Goal: Transaction & Acquisition: Purchase product/service

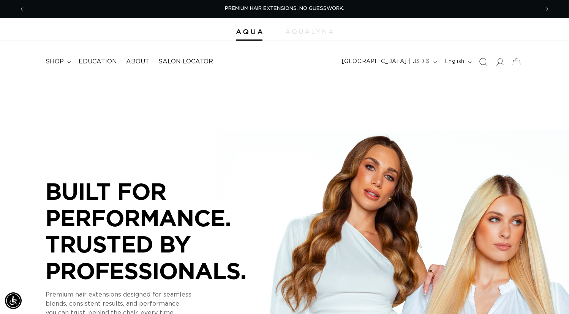
click at [479, 66] on icon "Search" at bounding box center [483, 62] width 8 height 8
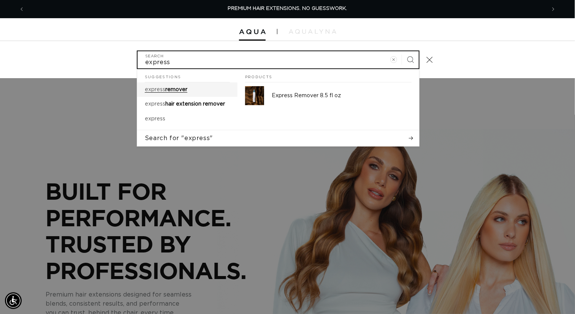
type input "express"
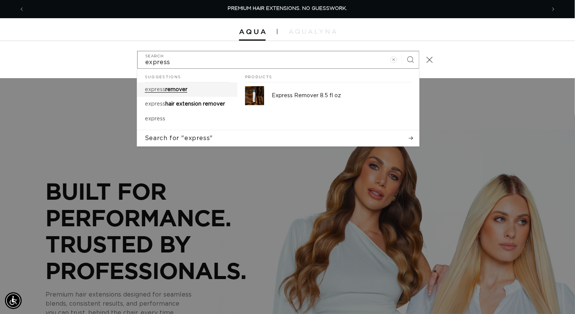
click at [165, 92] on span "remover" at bounding box center [176, 89] width 22 height 5
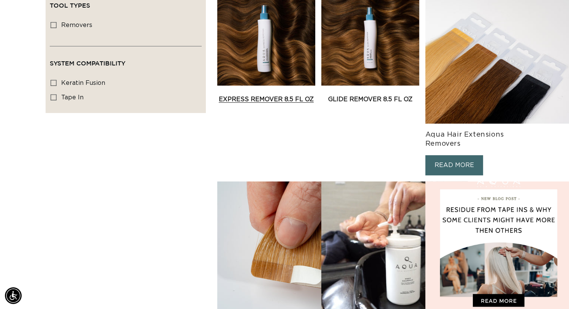
scroll to position [0, 509]
click at [308, 104] on link "Express Remover 8.5 fl oz" at bounding box center [266, 99] width 98 height 9
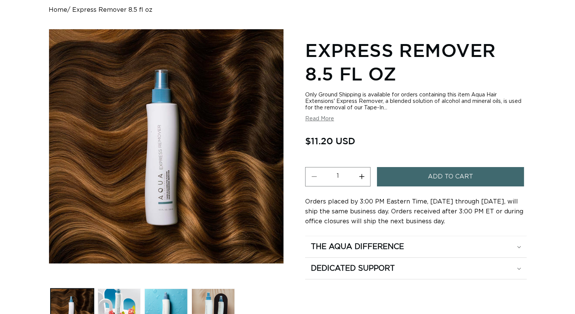
scroll to position [114, 0]
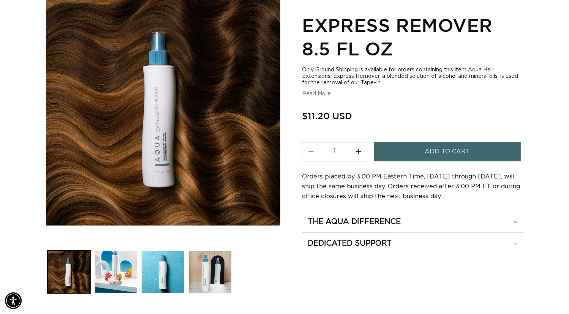
click at [409, 162] on button "Add to cart" at bounding box center [447, 151] width 147 height 19
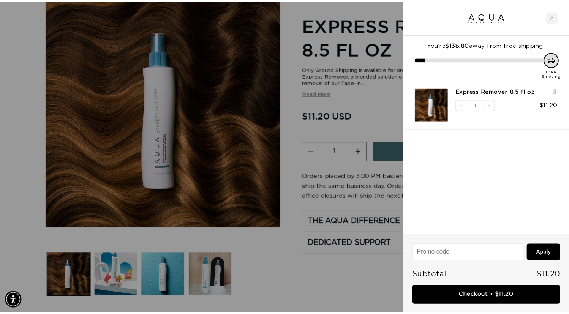
scroll to position [0, 0]
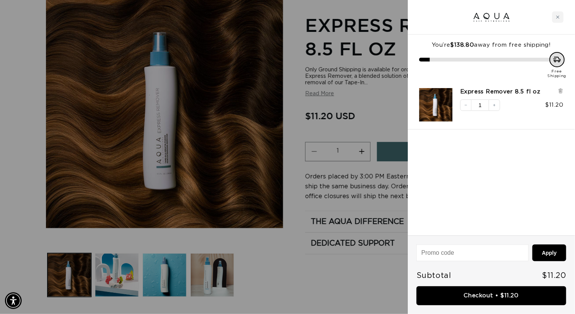
click at [247, 271] on div at bounding box center [287, 157] width 575 height 314
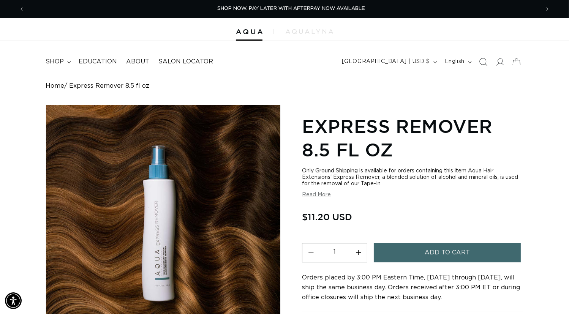
click at [479, 66] on icon "Search" at bounding box center [483, 62] width 8 height 8
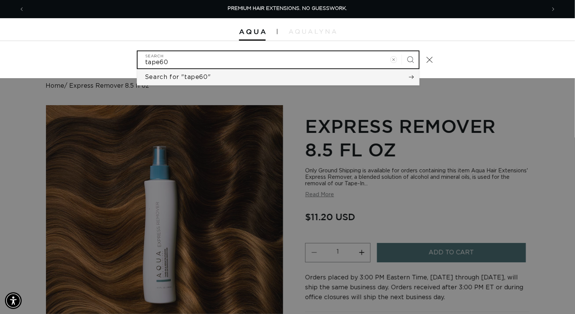
type input "tape60"
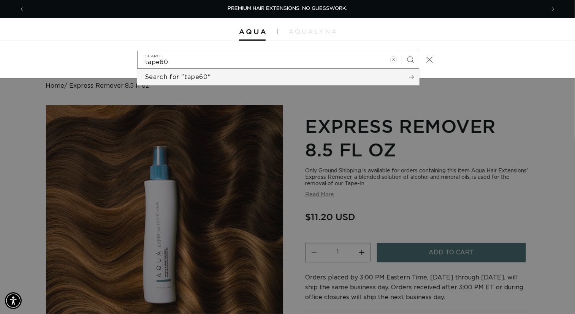
click at [176, 81] on span "Search for "tape60"" at bounding box center [178, 77] width 66 height 8
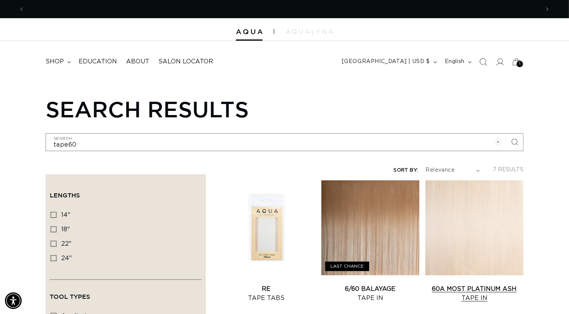
scroll to position [0, 509]
click at [303, 287] on link "Re Tape Tabs" at bounding box center [266, 294] width 98 height 18
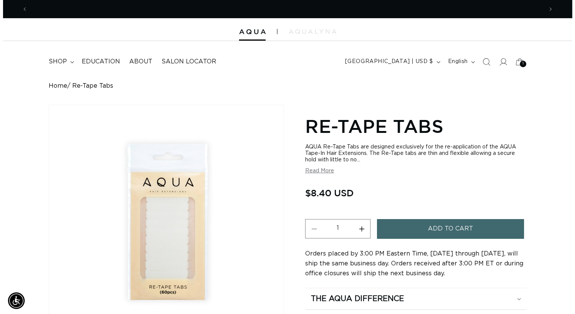
scroll to position [0, 509]
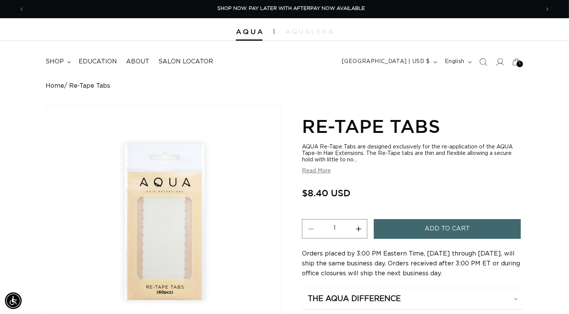
click at [367, 239] on button "Increase quantity for Re-Tape Tabs" at bounding box center [358, 228] width 17 height 19
type input "4"
click at [425, 239] on button "Add to cart" at bounding box center [447, 228] width 147 height 19
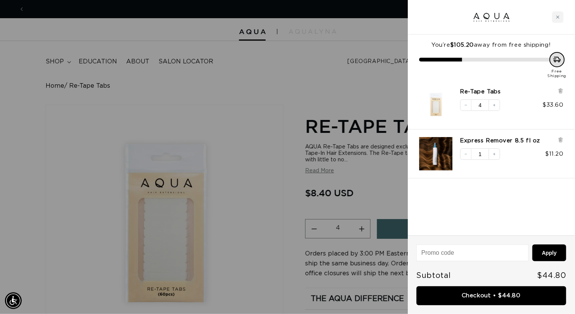
scroll to position [0, 0]
click at [261, 231] on div at bounding box center [287, 157] width 575 height 314
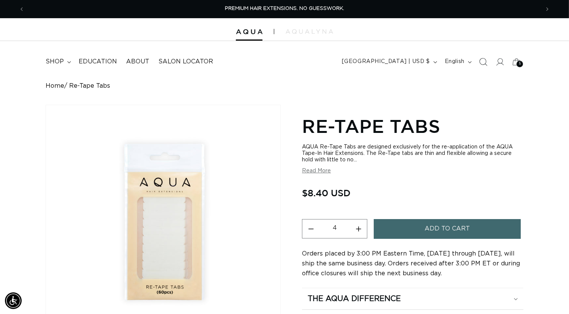
click at [479, 66] on icon "Search" at bounding box center [483, 62] width 8 height 8
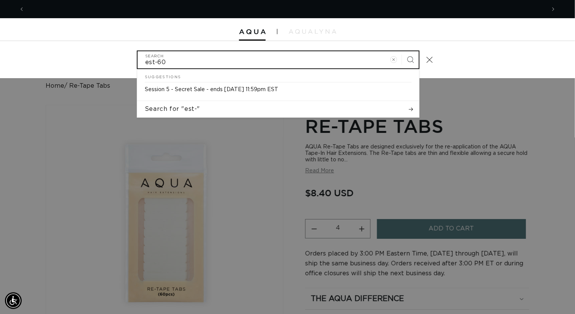
scroll to position [0, 1029]
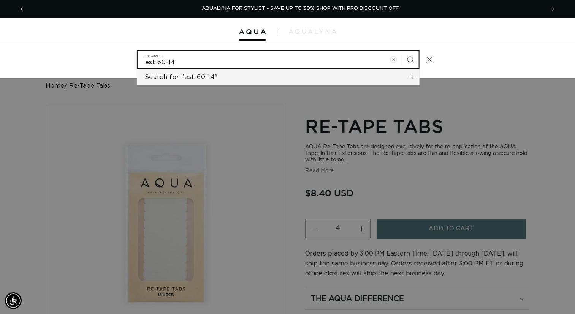
type input "est-60-14"
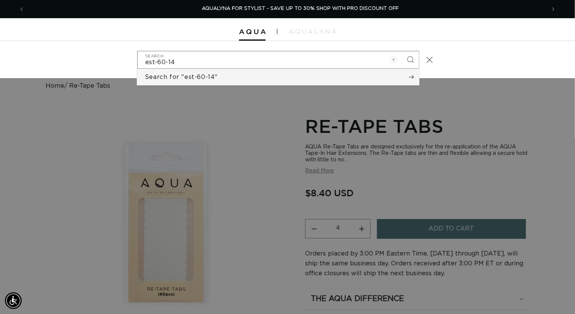
click at [354, 85] on button "Search for "est-60-14"" at bounding box center [278, 77] width 282 height 16
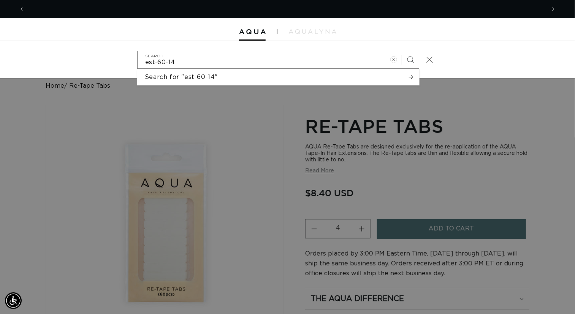
scroll to position [0, 0]
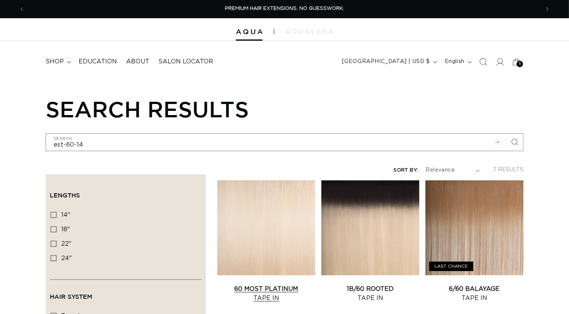
click at [306, 285] on link "60 Most Platinum Tape In" at bounding box center [266, 294] width 98 height 18
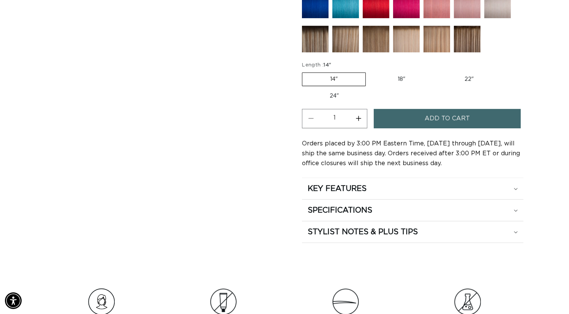
scroll to position [0, 1018]
click at [367, 128] on button "Increase quantity for 60 Most Platinum - Tape In" at bounding box center [358, 118] width 17 height 19
type input "4"
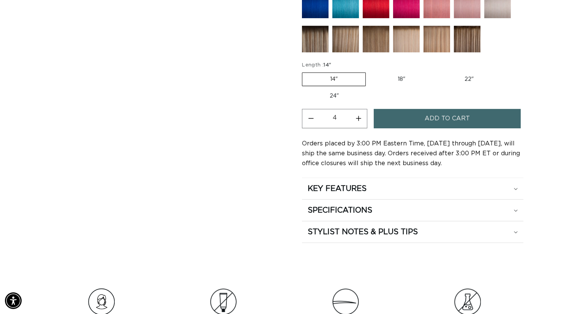
click at [434, 128] on button "Add to cart" at bounding box center [447, 118] width 147 height 19
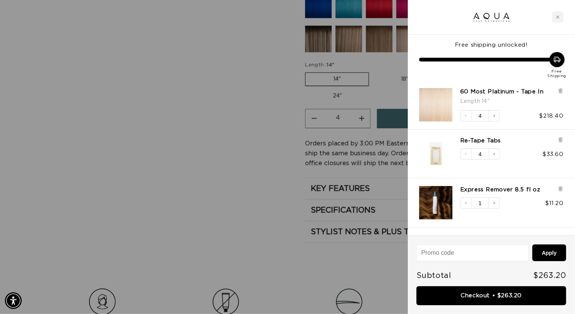
scroll to position [0, 515]
click at [434, 257] on input at bounding box center [472, 253] width 111 height 16
type input "e"
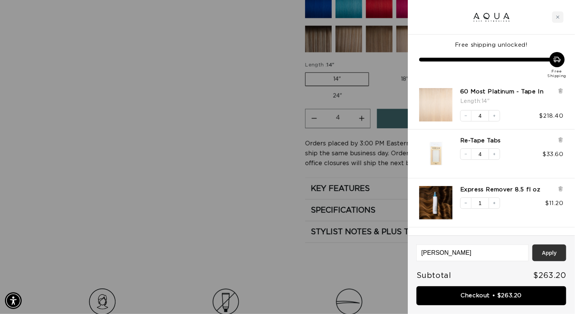
type input "EISS"
click at [541, 260] on button "Apply" at bounding box center [550, 253] width 34 height 17
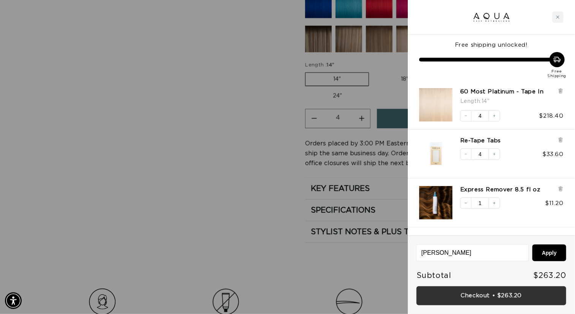
scroll to position [0, 515]
click at [504, 296] on link "Checkout • $263.20" at bounding box center [492, 296] width 150 height 19
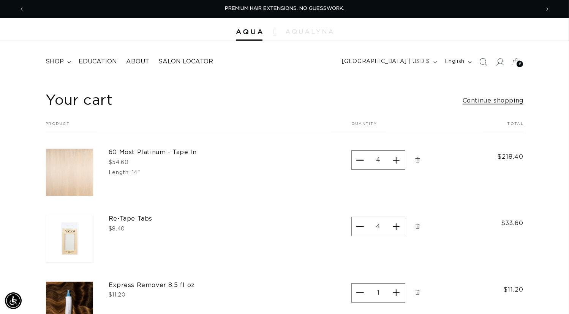
click at [471, 106] on link "Continue shopping" at bounding box center [493, 100] width 61 height 11
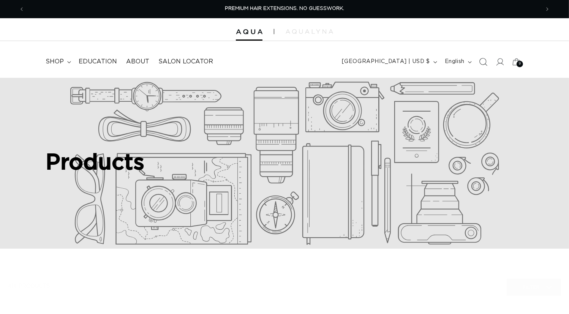
click at [479, 66] on icon "Search" at bounding box center [483, 62] width 8 height 8
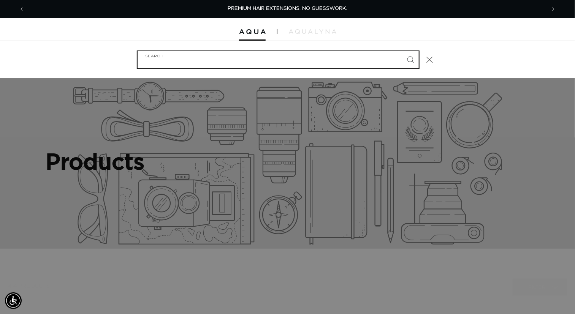
click at [350, 65] on input "Search" at bounding box center [278, 59] width 281 height 17
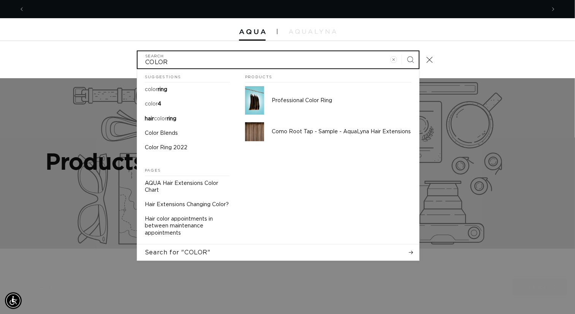
scroll to position [0, 1029]
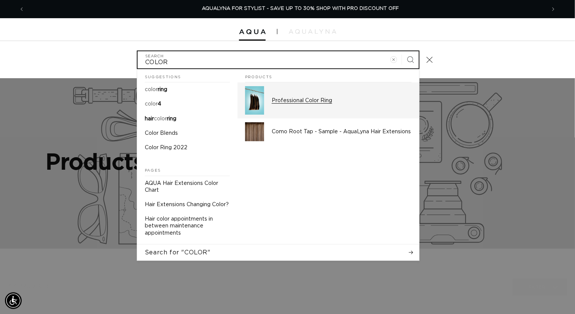
type input "COLOR"
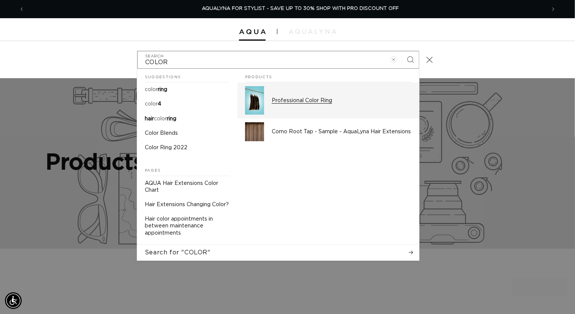
click at [305, 104] on p "Professional Color Ring" at bounding box center [342, 100] width 140 height 7
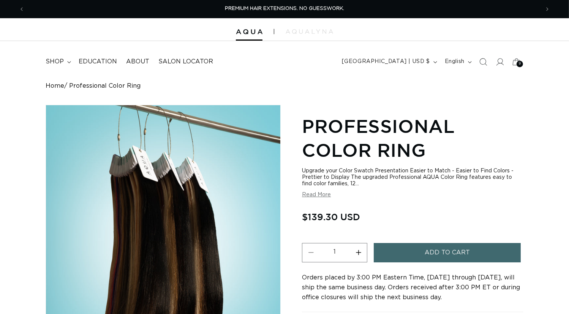
click at [417, 263] on button "Add to cart" at bounding box center [447, 252] width 147 height 19
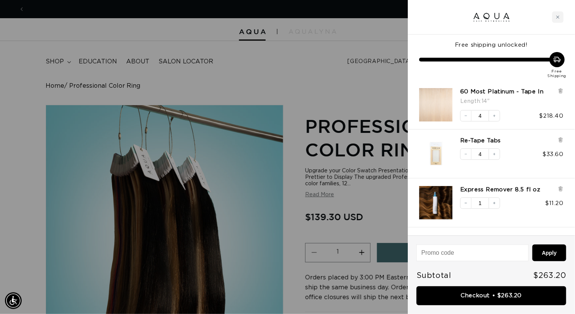
scroll to position [0, 515]
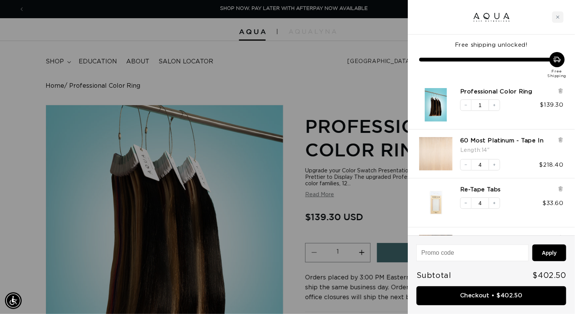
click at [444, 256] on input at bounding box center [472, 253] width 111 height 16
type input "EISS"
click at [549, 254] on button "Apply" at bounding box center [550, 253] width 34 height 17
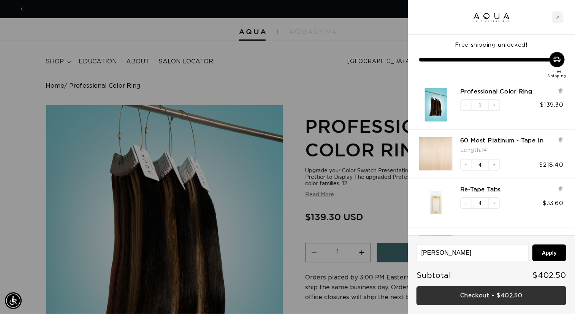
scroll to position [0, 1029]
click at [473, 295] on link "Checkout • $402.50" at bounding box center [492, 296] width 150 height 19
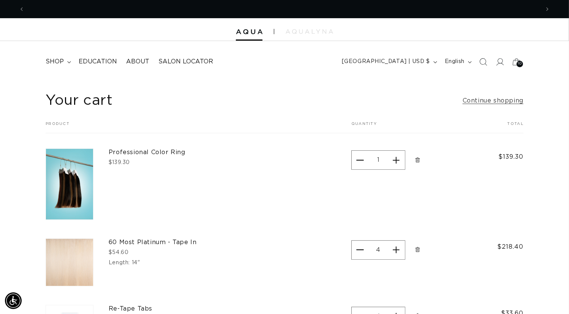
scroll to position [0, 1018]
click at [463, 106] on link "Continue shopping" at bounding box center [493, 100] width 61 height 11
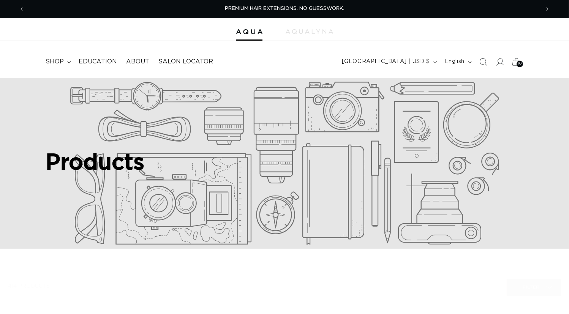
click at [518, 67] on span "10" at bounding box center [520, 64] width 4 height 6
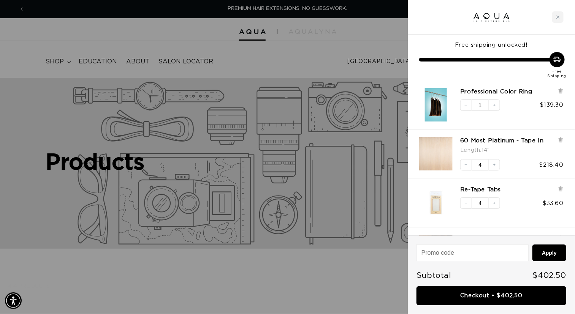
click at [428, 252] on input at bounding box center [472, 253] width 111 height 16
type input "EISS"
click at [544, 255] on button "Apply" at bounding box center [550, 253] width 34 height 17
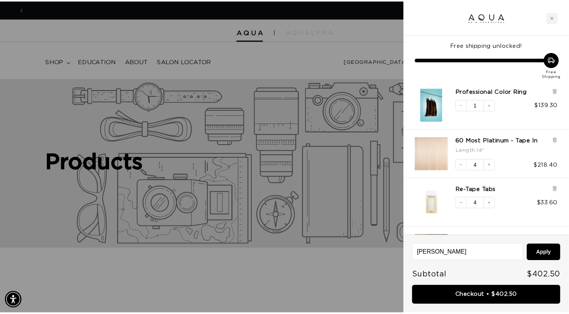
scroll to position [0, 1029]
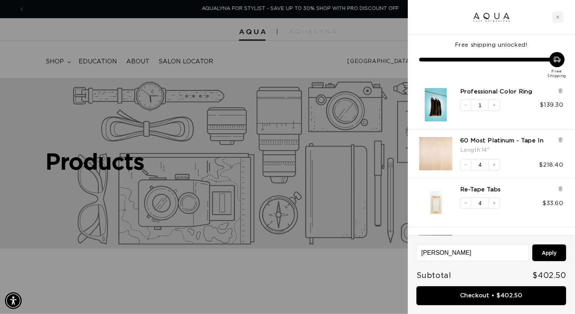
click at [57, 68] on div at bounding box center [287, 157] width 575 height 314
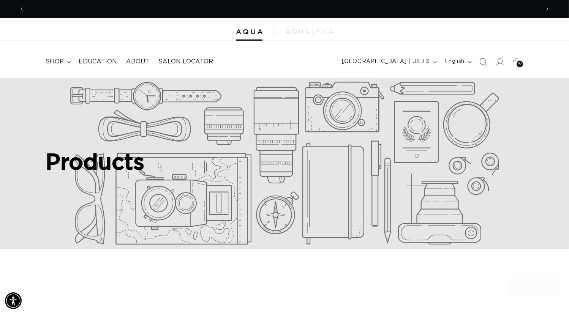
scroll to position [0, 0]
click at [57, 66] on span "shop" at bounding box center [55, 62] width 18 height 8
click at [349, 249] on div "Products" at bounding box center [284, 163] width 569 height 171
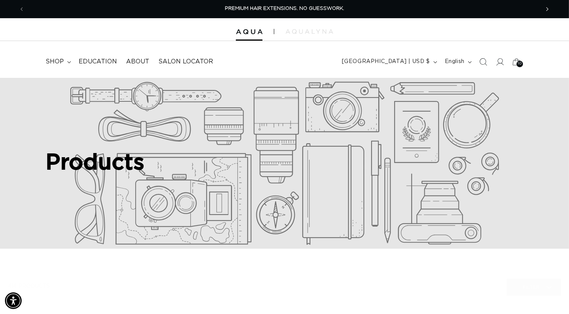
click at [547, 9] on icon "Next announcement" at bounding box center [548, 9] width 3 height 8
click at [345, 37] on div at bounding box center [284, 29] width 569 height 23
click at [350, 39] on div at bounding box center [284, 29] width 569 height 23
click at [547, 10] on icon "Next announcement" at bounding box center [548, 9] width 3 height 8
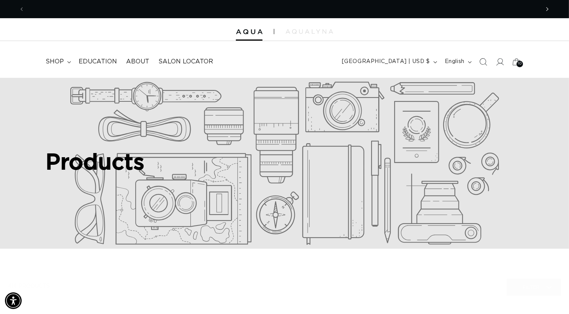
scroll to position [0, 1018]
click at [330, 28] on div at bounding box center [284, 29] width 569 height 23
click at [160, 249] on div "Products" at bounding box center [284, 163] width 569 height 171
click at [274, 68] on nav "shop FEATURED Last Chance 30% OFF SHOP BY SYSTEM Q Weft Machine Weft Hand Tied …" at bounding box center [159, 61] width 236 height 17
click at [60, 66] on span "shop" at bounding box center [55, 62] width 18 height 8
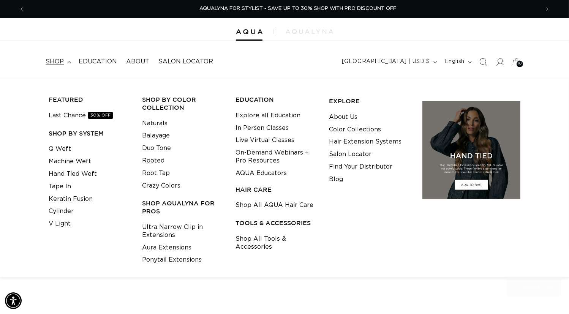
click at [361, 266] on div "FEATURED Last Chance 30% OFF SHOP BY SYSTEM Q Weft Machine Weft Hand Tied Weft …" at bounding box center [285, 178] width 478 height 177
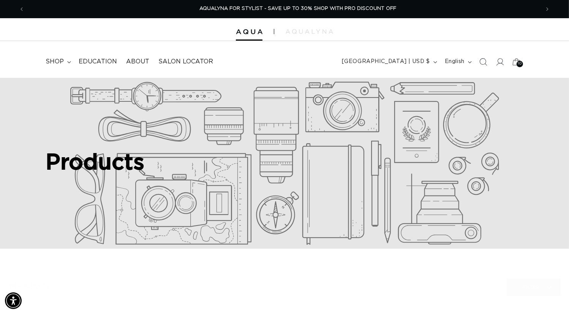
click at [329, 249] on div "Products" at bounding box center [284, 163] width 569 height 171
click at [336, 249] on div "Products" at bounding box center [284, 163] width 569 height 171
click at [365, 249] on div "Products" at bounding box center [284, 163] width 569 height 171
click at [353, 249] on div "Products" at bounding box center [284, 163] width 569 height 171
click at [381, 249] on div "Products" at bounding box center [284, 163] width 569 height 171
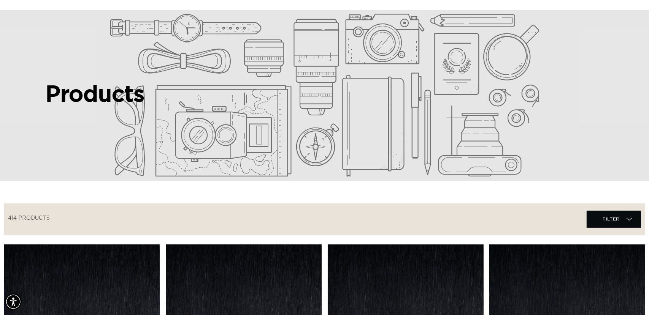
scroll to position [61, 0]
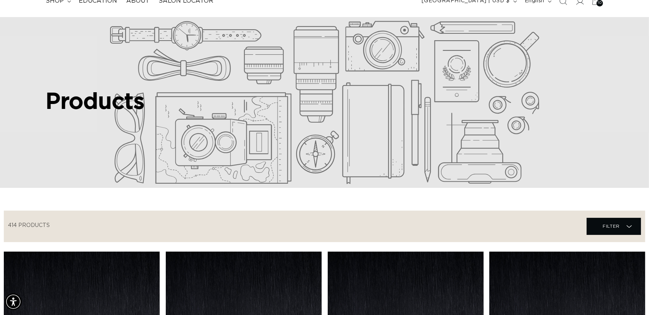
click at [569, 6] on icon at bounding box center [596, 1] width 18 height 18
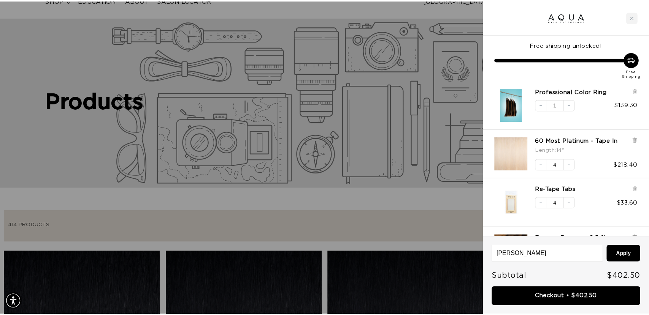
scroll to position [38, 0]
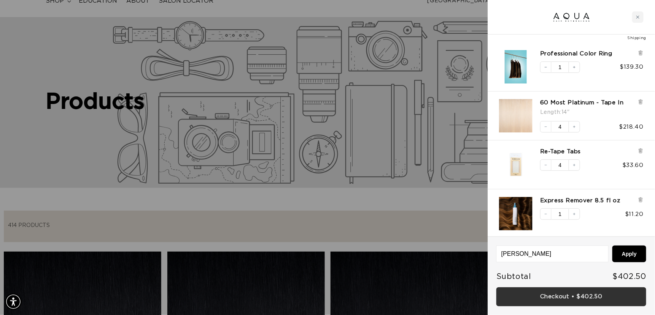
click at [543, 293] on link "Checkout • $402.50" at bounding box center [571, 297] width 150 height 19
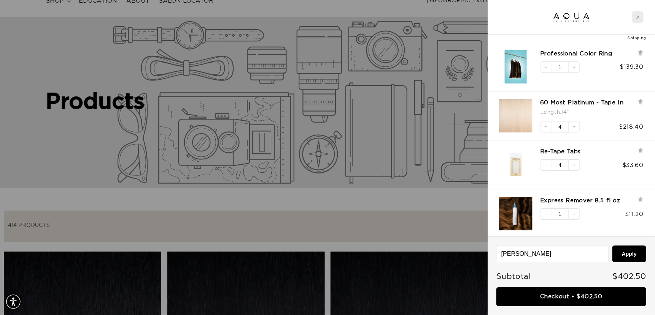
click at [569, 15] on div "Close cart" at bounding box center [637, 16] width 11 height 11
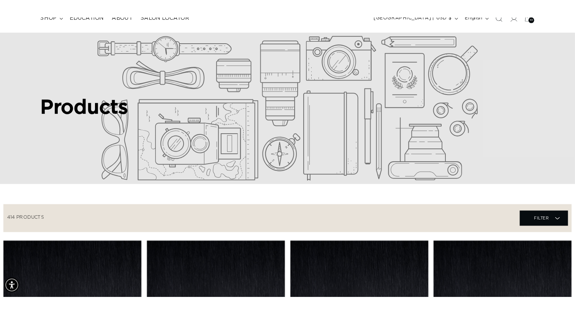
scroll to position [0, 1018]
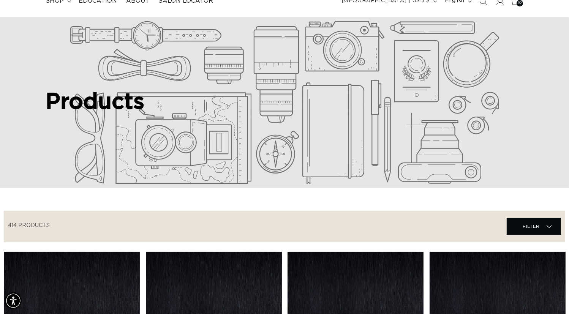
click at [510, 4] on icon at bounding box center [517, 1] width 18 height 18
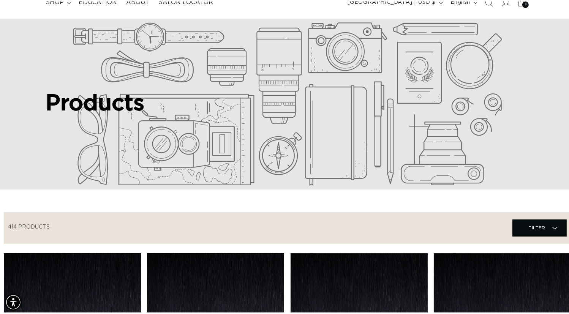
scroll to position [0, 1029]
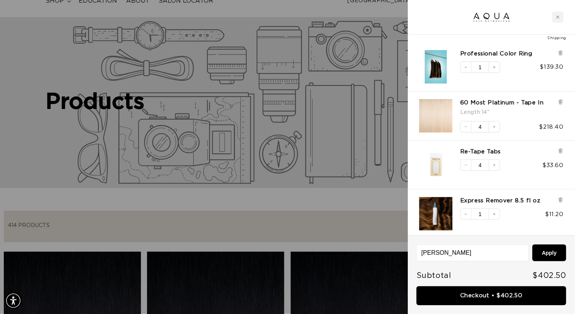
click at [542, 6] on div at bounding box center [491, 17] width 167 height 35
click at [342, 147] on div at bounding box center [287, 157] width 575 height 314
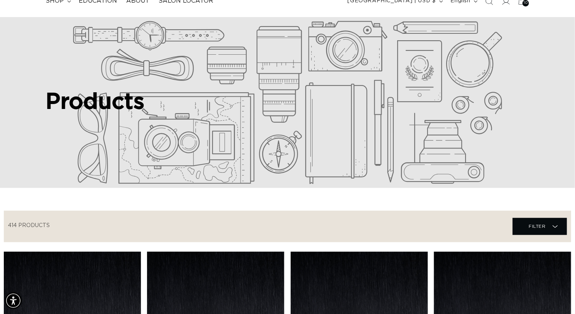
scroll to position [0, 1018]
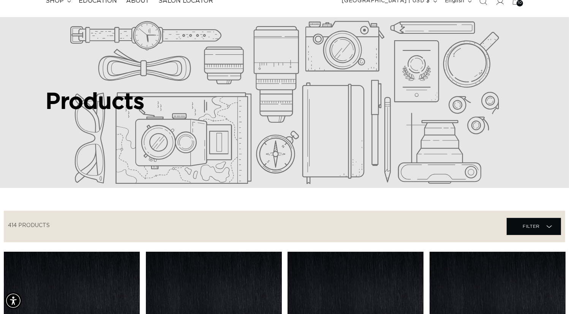
click at [362, 243] on div "Filter Filter Filter Filter 414 products Close Lengths 14" (86) 14" (86 product…" at bounding box center [285, 227] width 562 height 32
click at [518, 6] on span "10" at bounding box center [520, 3] width 4 height 6
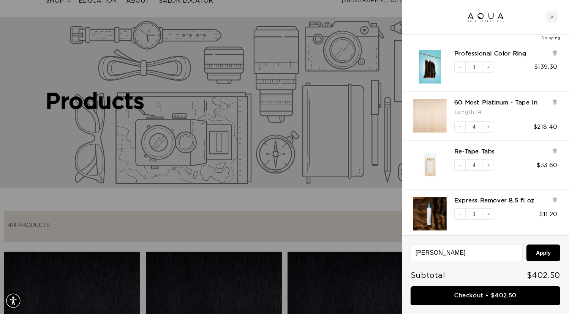
scroll to position [0, 1029]
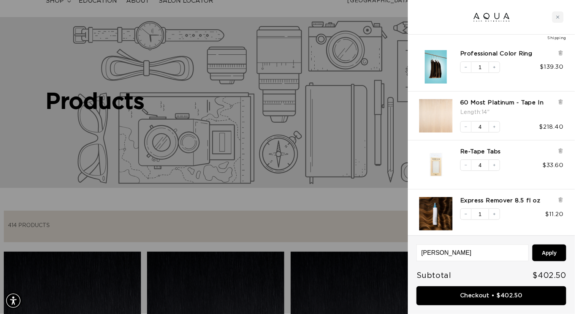
click at [343, 262] on div at bounding box center [287, 157] width 575 height 314
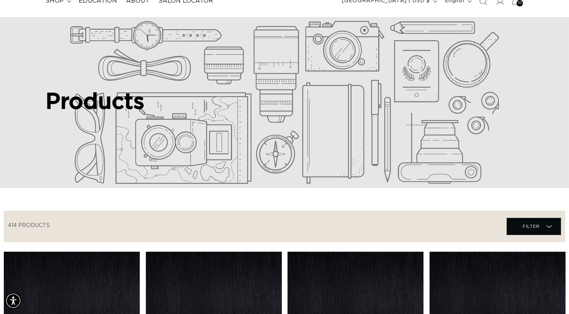
click at [510, 10] on icon at bounding box center [517, 1] width 18 height 18
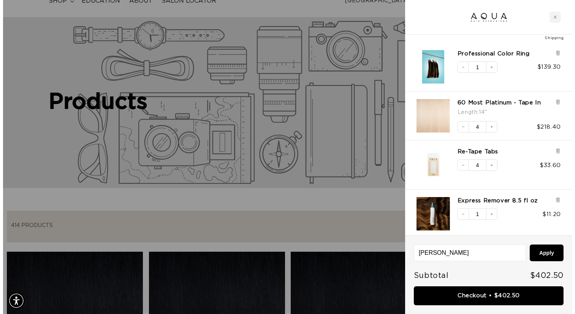
scroll to position [0, 1029]
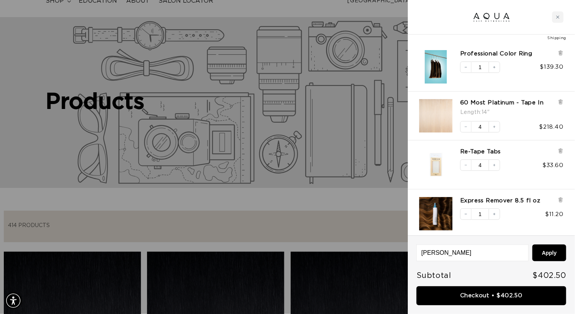
click at [499, 15] on img at bounding box center [491, 16] width 39 height 11
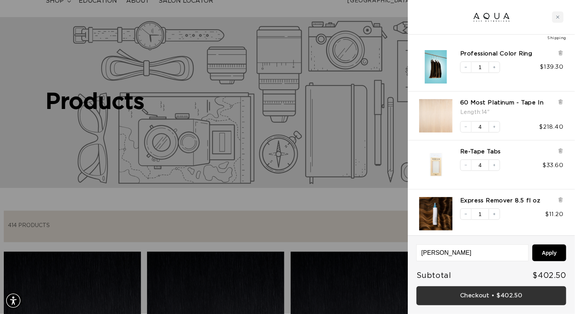
click at [479, 299] on link "Checkout • $402.50" at bounding box center [492, 296] width 150 height 19
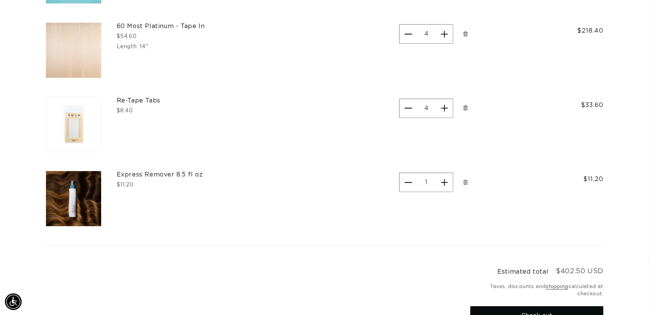
scroll to position [0, 1176]
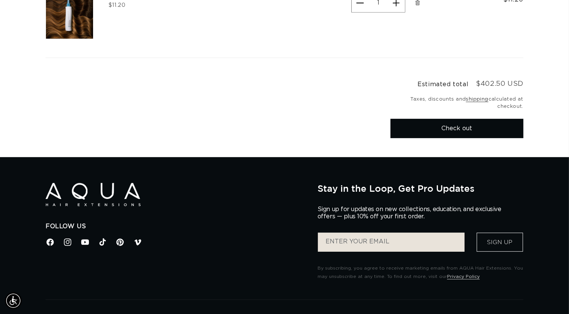
click at [430, 138] on button "Check out" at bounding box center [457, 128] width 133 height 19
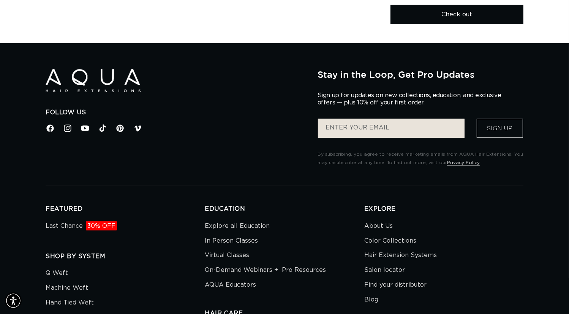
scroll to position [0, 509]
click at [433, 24] on button "Check out" at bounding box center [457, 14] width 133 height 19
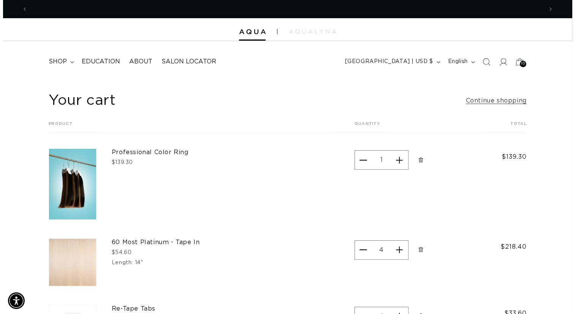
scroll to position [0, 0]
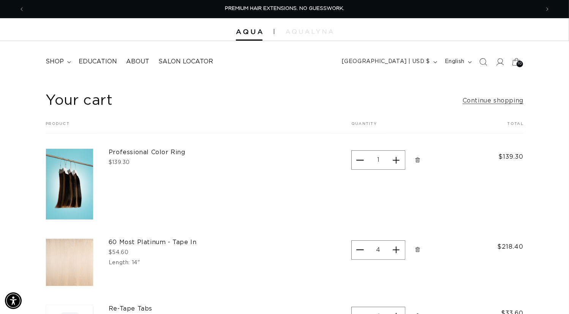
click at [518, 67] on span "10" at bounding box center [520, 64] width 4 height 6
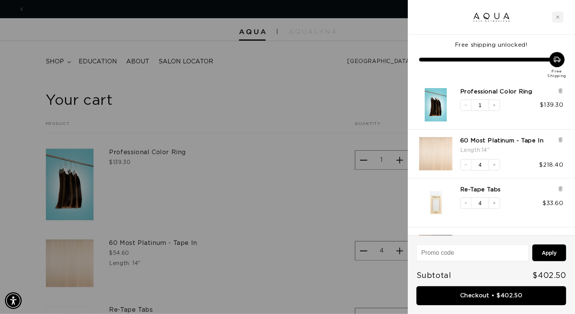
scroll to position [0, 515]
click at [245, 285] on div at bounding box center [287, 157] width 575 height 314
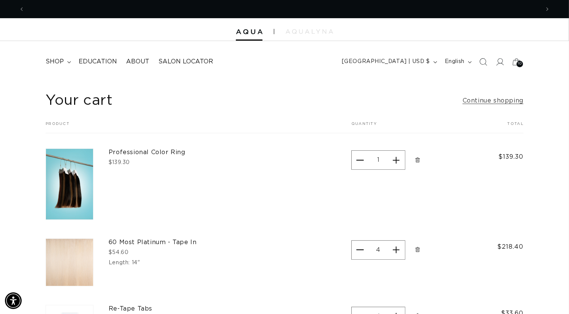
scroll to position [0, 0]
click at [496, 65] on icon at bounding box center [500, 62] width 8 height 8
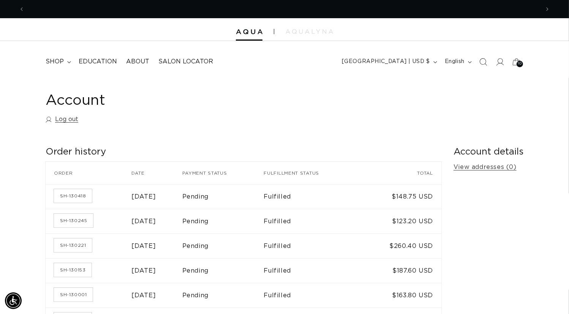
scroll to position [0, 509]
click at [59, 66] on span "shop" at bounding box center [55, 62] width 18 height 8
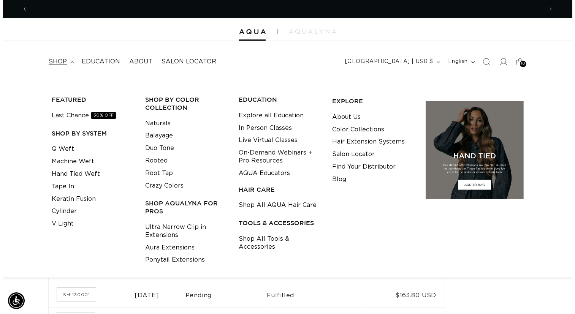
scroll to position [0, 1018]
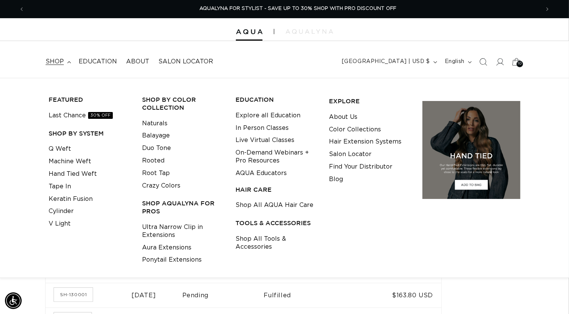
click at [513, 65] on icon at bounding box center [517, 61] width 8 height 7
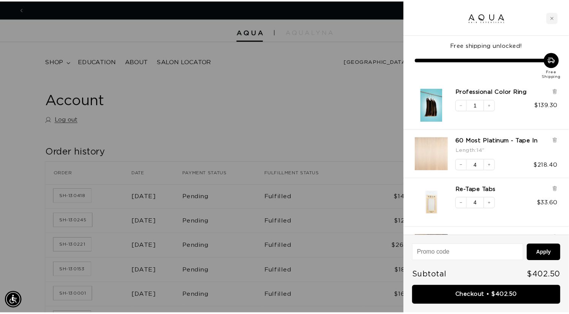
scroll to position [0, 0]
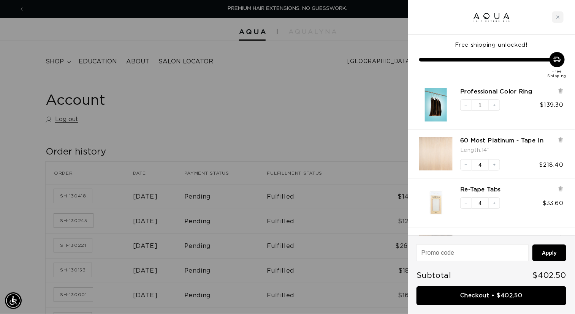
click at [272, 128] on div at bounding box center [287, 157] width 575 height 314
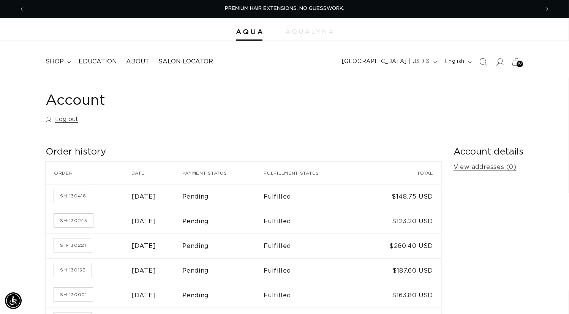
click at [508, 69] on icon at bounding box center [517, 62] width 18 height 18
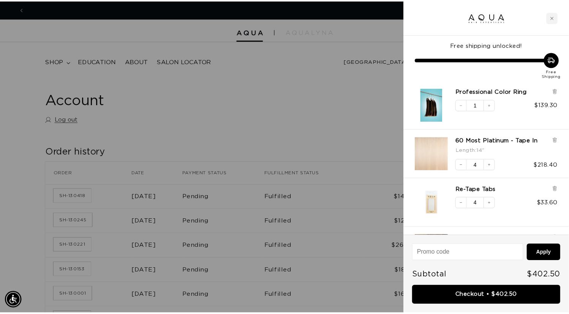
scroll to position [0, 1029]
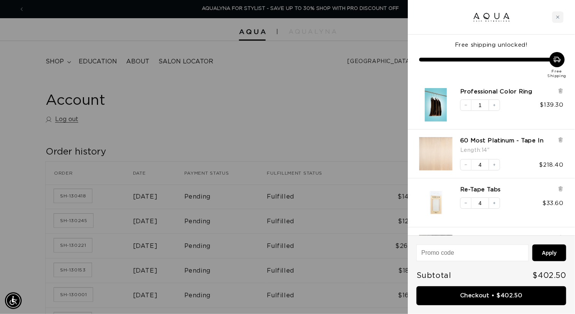
click at [179, 124] on div at bounding box center [287, 157] width 575 height 314
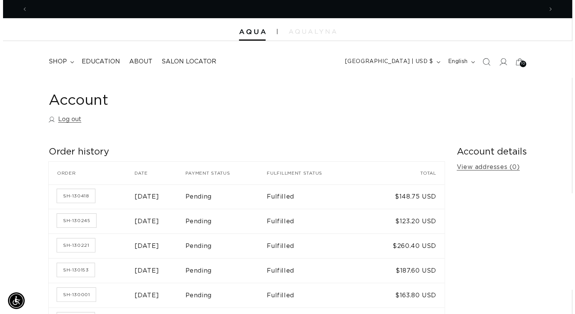
scroll to position [0, 509]
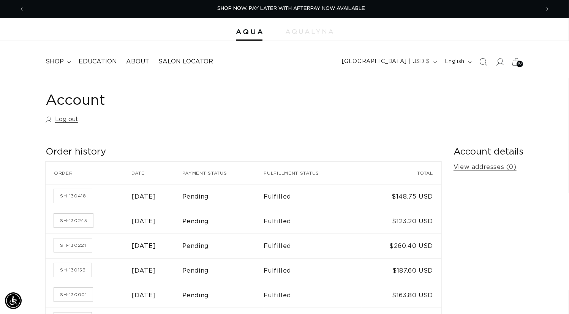
click at [518, 67] on span "10" at bounding box center [520, 64] width 4 height 6
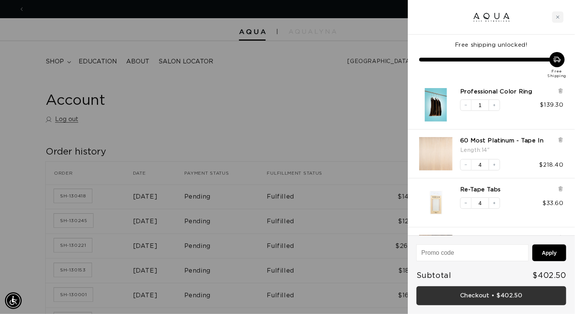
scroll to position [0, 1029]
click at [457, 300] on link "Checkout • $402.50" at bounding box center [492, 296] width 150 height 19
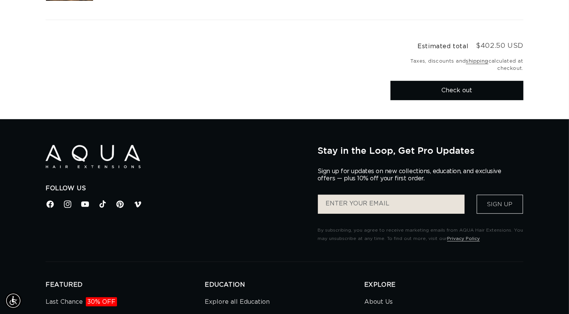
scroll to position [0, 1018]
click at [430, 100] on button "Check out" at bounding box center [457, 90] width 133 height 19
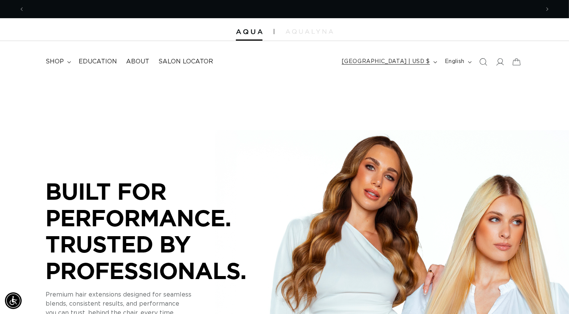
scroll to position [0, 509]
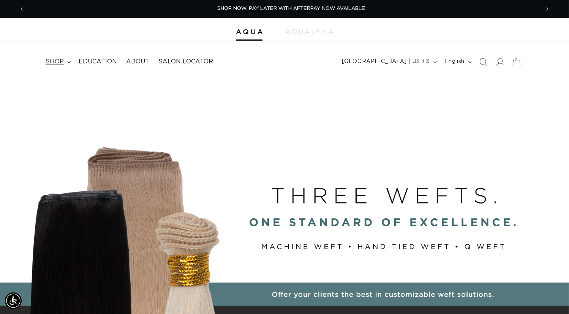
click at [57, 66] on span "shop" at bounding box center [55, 62] width 18 height 8
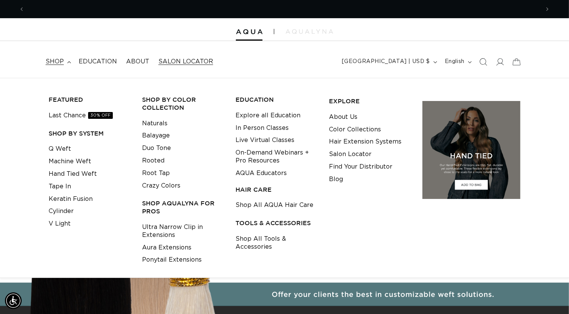
scroll to position [0, 1018]
click at [496, 66] on icon at bounding box center [500, 62] width 8 height 8
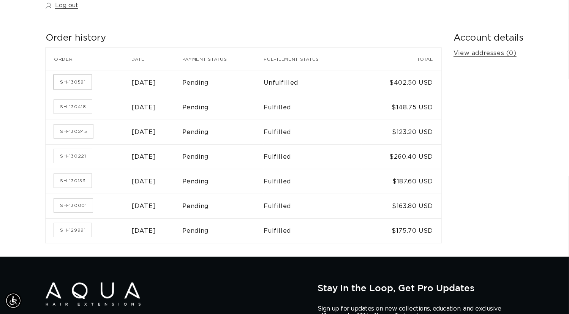
click at [92, 89] on link "SH-130591" at bounding box center [73, 82] width 38 height 14
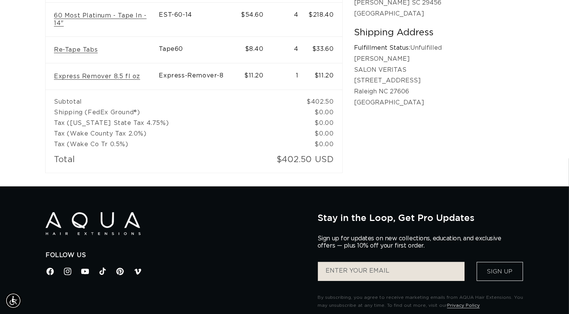
scroll to position [0, 509]
click at [411, 173] on div "Billing Address Payment Status: Pending European Image Salon Suppliers, Inc. (E…" at bounding box center [439, 44] width 169 height 257
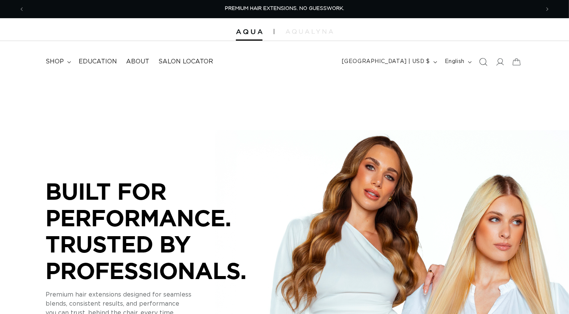
click at [479, 66] on icon "Search" at bounding box center [483, 62] width 8 height 8
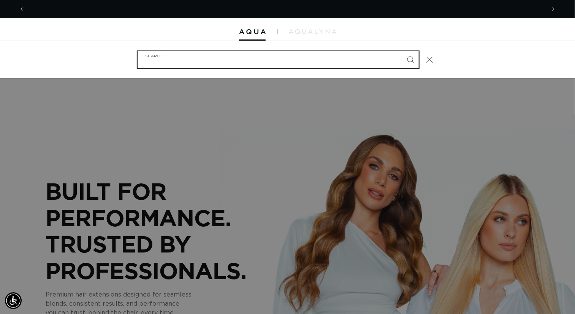
click at [195, 68] on input "Search" at bounding box center [278, 59] width 281 height 17
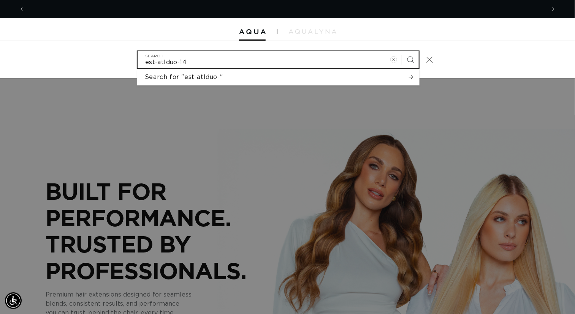
type input "est-atlduo-14"
click at [402, 51] on button "Search" at bounding box center [410, 59] width 17 height 17
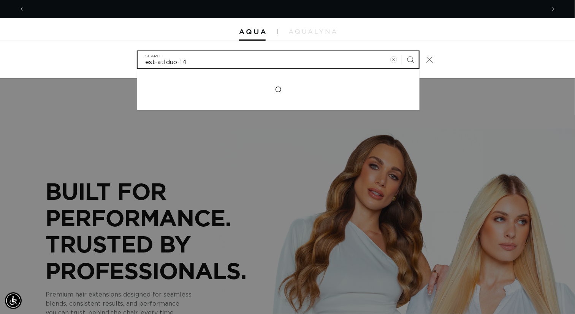
scroll to position [0, 515]
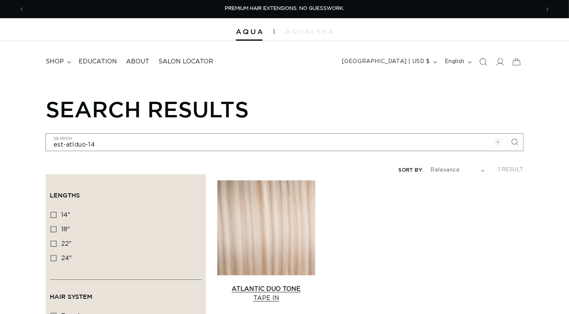
click at [302, 285] on link "Atlantic Duo Tone Tape In" at bounding box center [266, 294] width 98 height 18
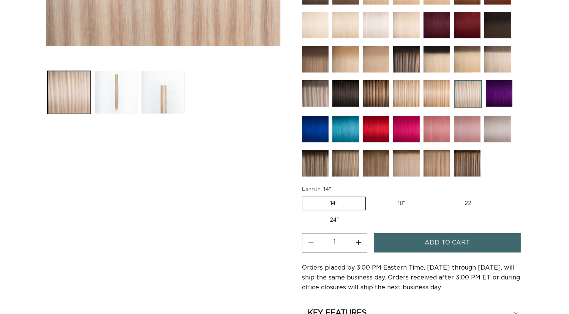
scroll to position [304, 0]
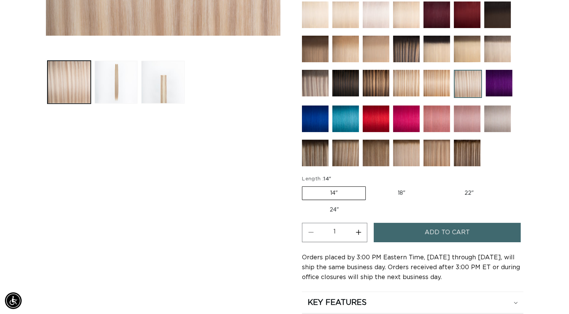
click at [414, 243] on button "Add to cart" at bounding box center [447, 232] width 147 height 19
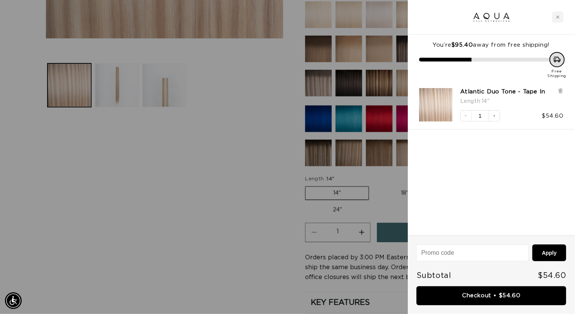
scroll to position [0, 1029]
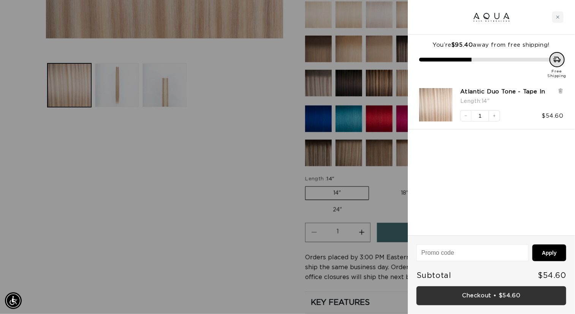
click at [469, 293] on link "Checkout • $54.60" at bounding box center [492, 296] width 150 height 19
